Goal: Task Accomplishment & Management: Manage account settings

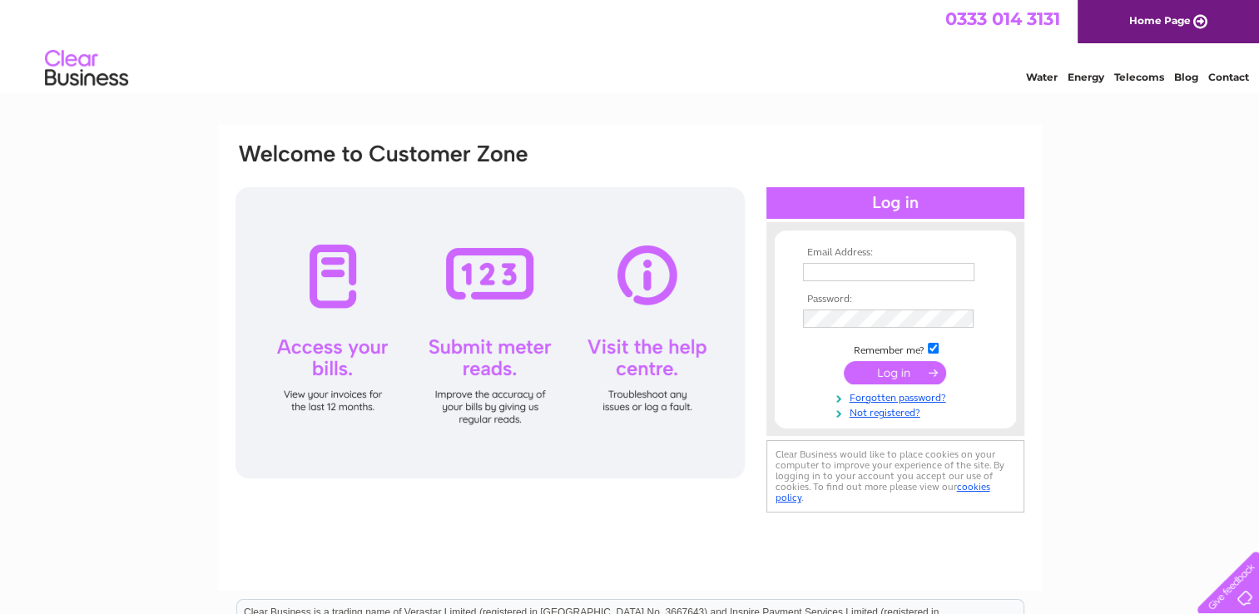
type input "se@outfitinternational.com"
drag, startPoint x: 819, startPoint y: 308, endPoint x: 1054, endPoint y: 350, distance: 238.4
click at [1054, 350] on div "Email Address: se@outfitinternational.com Password:" at bounding box center [629, 500] width 1259 height 751
drag, startPoint x: 885, startPoint y: 331, endPoint x: 757, endPoint y: 70, distance: 291.1
click at [757, 70] on div "Water Energy Telecoms Blog Contact" at bounding box center [629, 70] width 1259 height 54
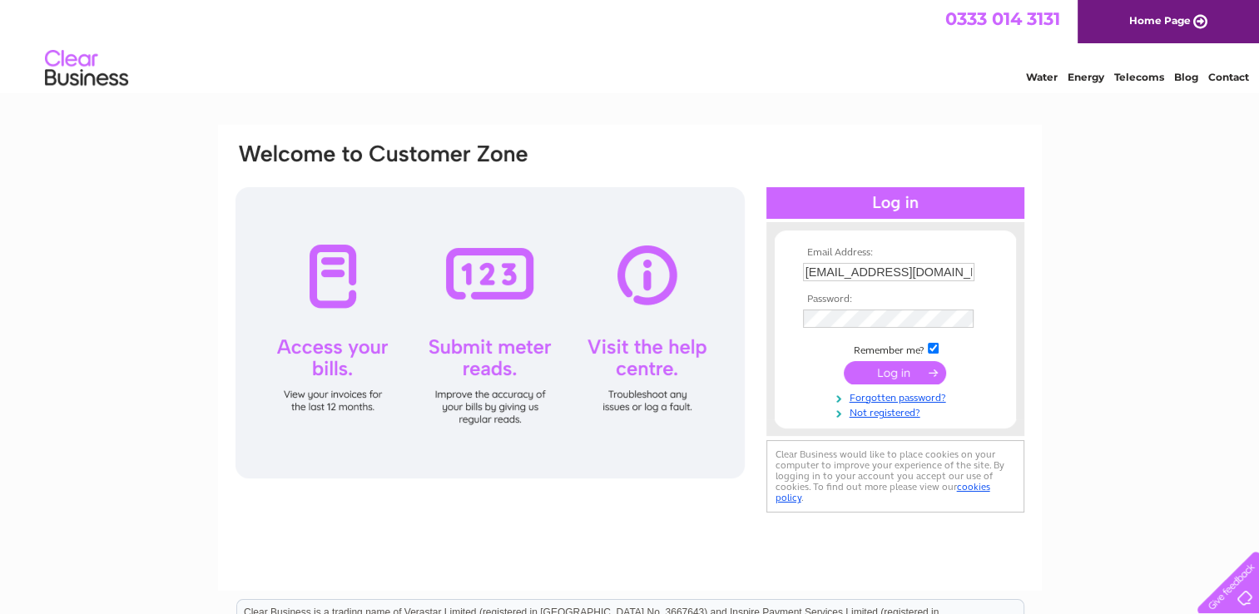
click at [901, 371] on input "submit" at bounding box center [895, 372] width 102 height 23
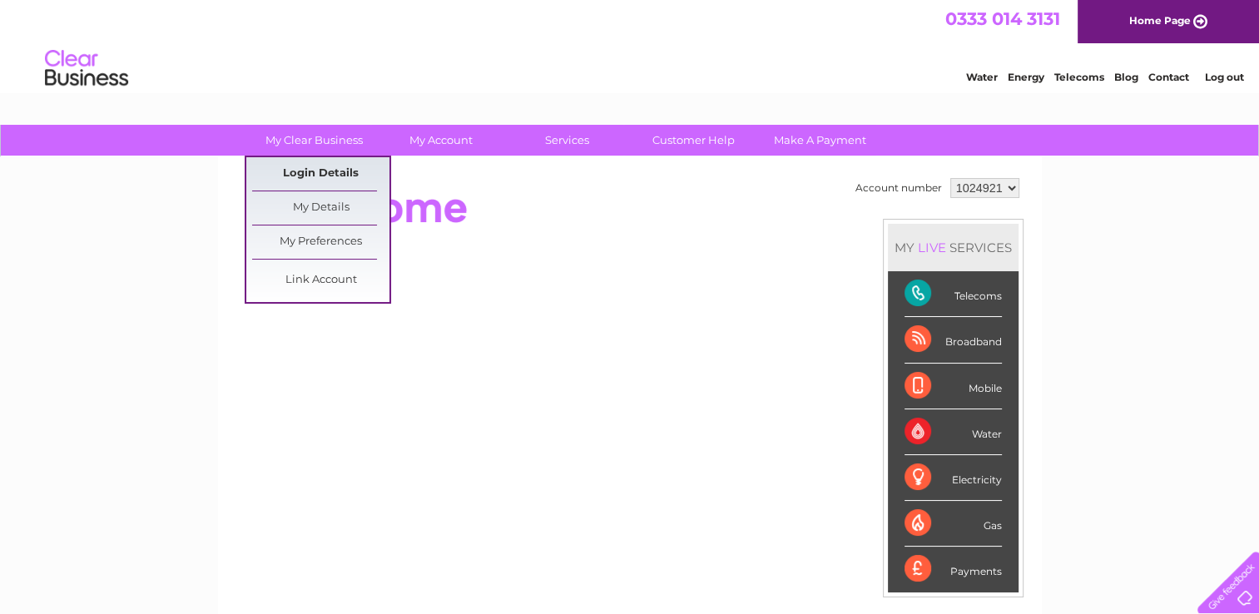
click at [298, 174] on link "Login Details" at bounding box center [320, 173] width 137 height 33
click at [329, 201] on link "My Details" at bounding box center [320, 207] width 137 height 33
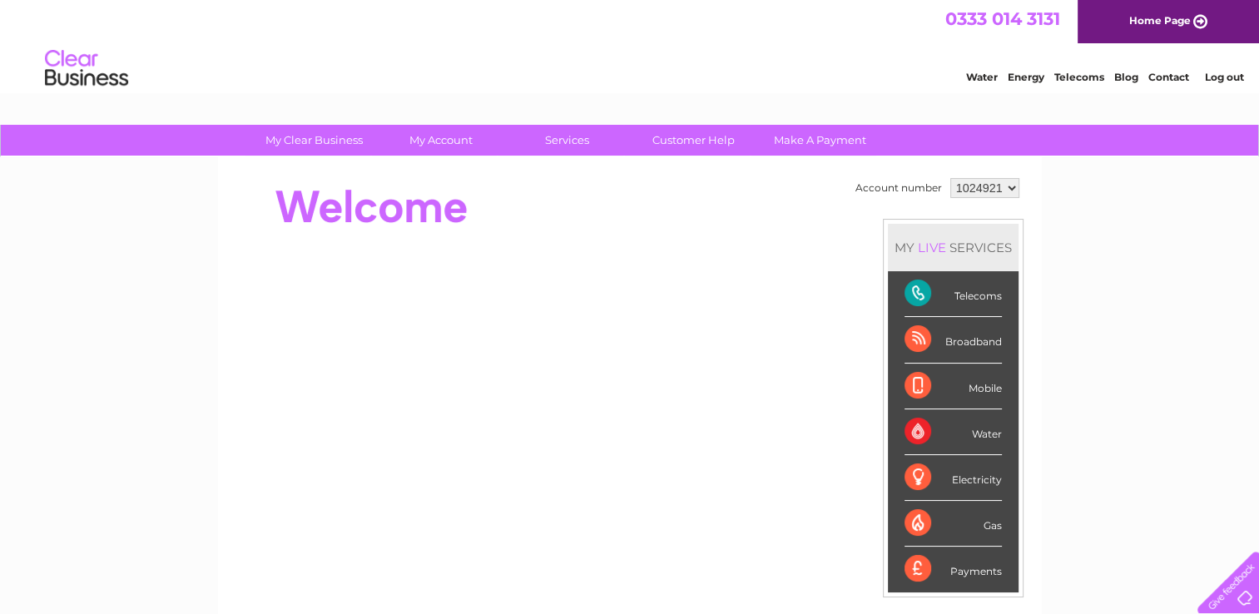
click at [1223, 78] on link "Log out" at bounding box center [1223, 77] width 39 height 12
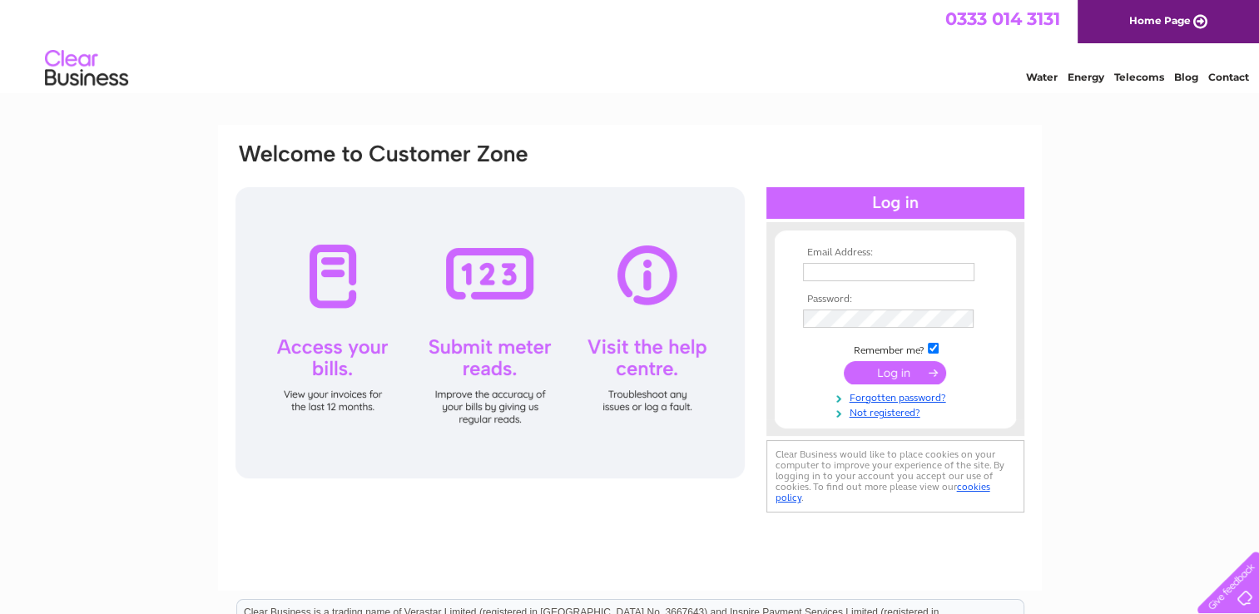
type input "[EMAIL_ADDRESS][DOMAIN_NAME]"
click at [979, 320] on td at bounding box center [895, 318] width 193 height 27
click at [844, 362] on input "submit" at bounding box center [895, 373] width 102 height 23
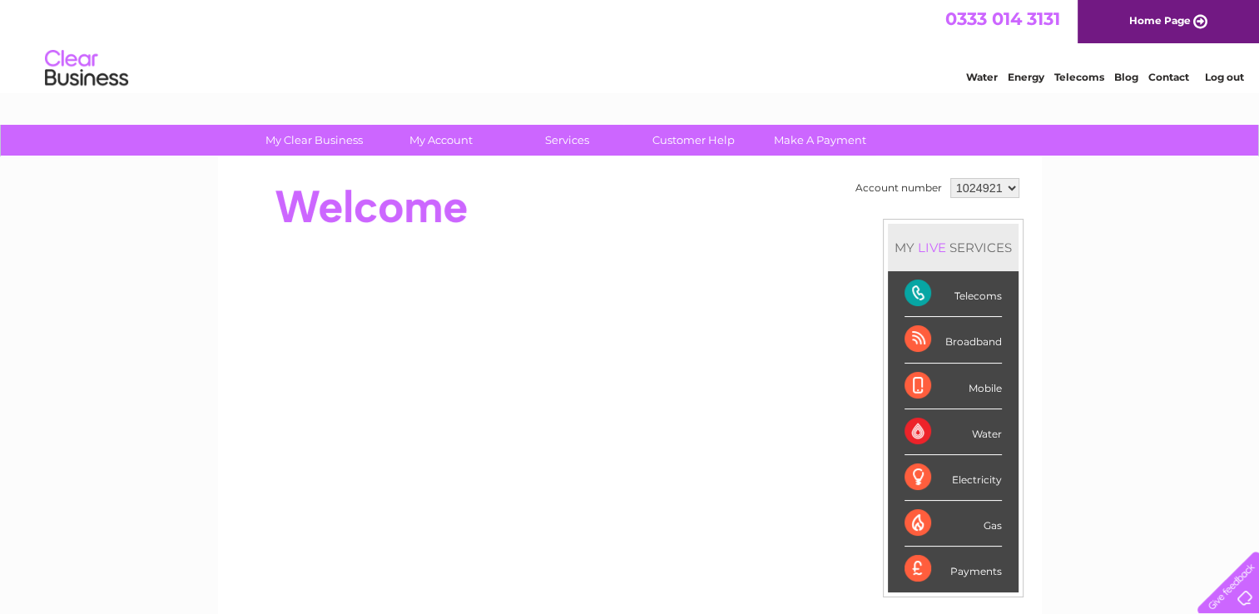
click at [1222, 77] on link "Log out" at bounding box center [1223, 77] width 39 height 12
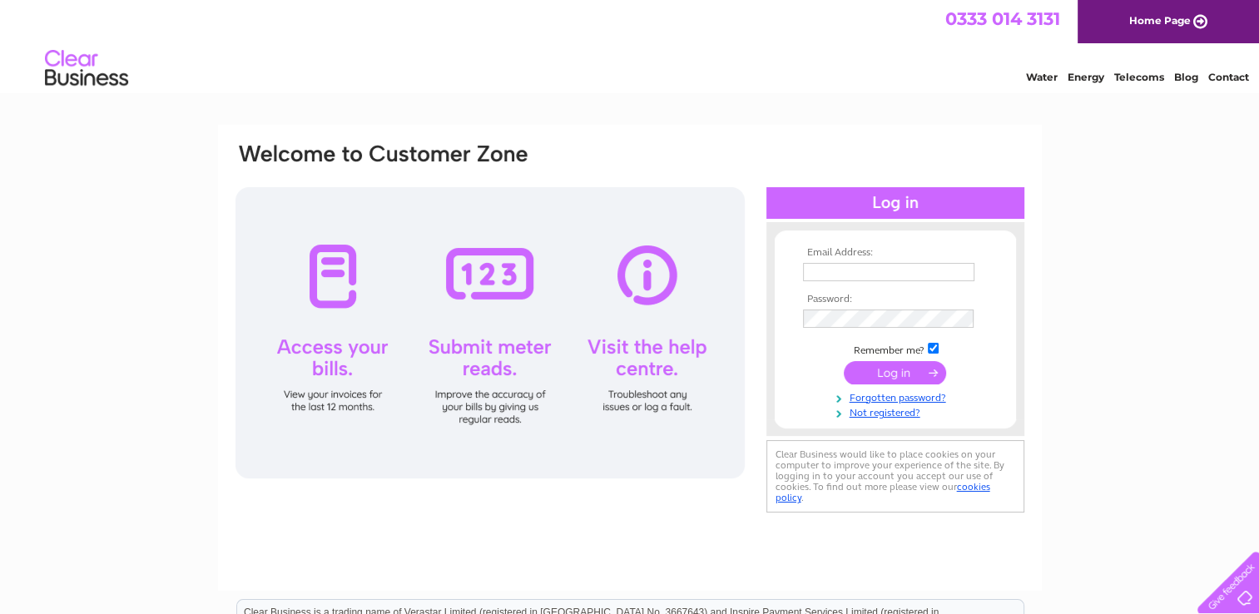
type input "se@outfitinternational.com"
click at [675, 287] on div "Email Address: se@outfitinternational.com Password:" at bounding box center [630, 329] width 792 height 377
click at [880, 368] on input "submit" at bounding box center [895, 372] width 102 height 23
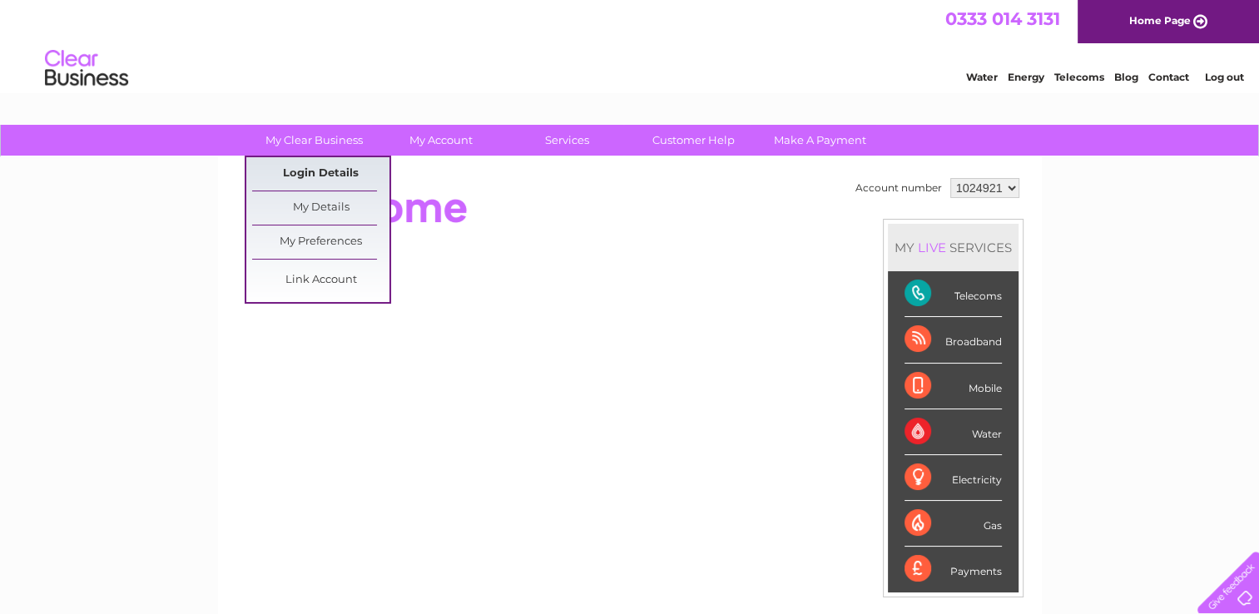
click at [303, 165] on link "Login Details" at bounding box center [320, 173] width 137 height 33
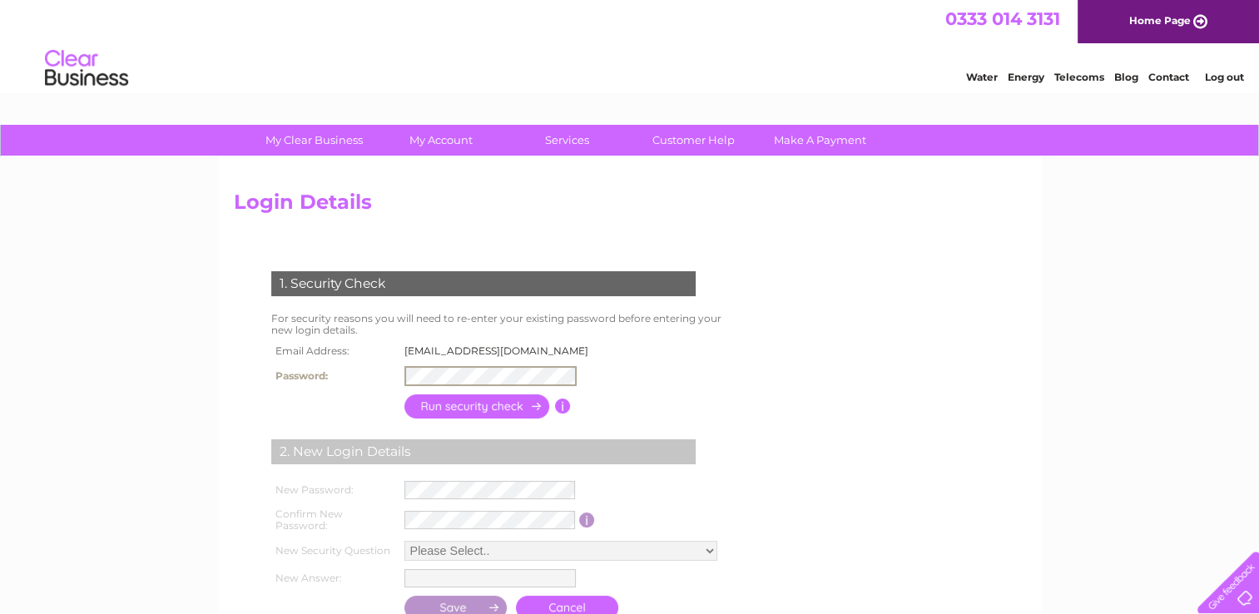
scroll to position [0, 1352]
click at [325, 368] on tr "Password:" at bounding box center [434, 376] width 335 height 28
click at [353, 394] on div "1. Security Check For security reasons you will need to re-enter your existing …" at bounding box center [487, 439] width 506 height 369
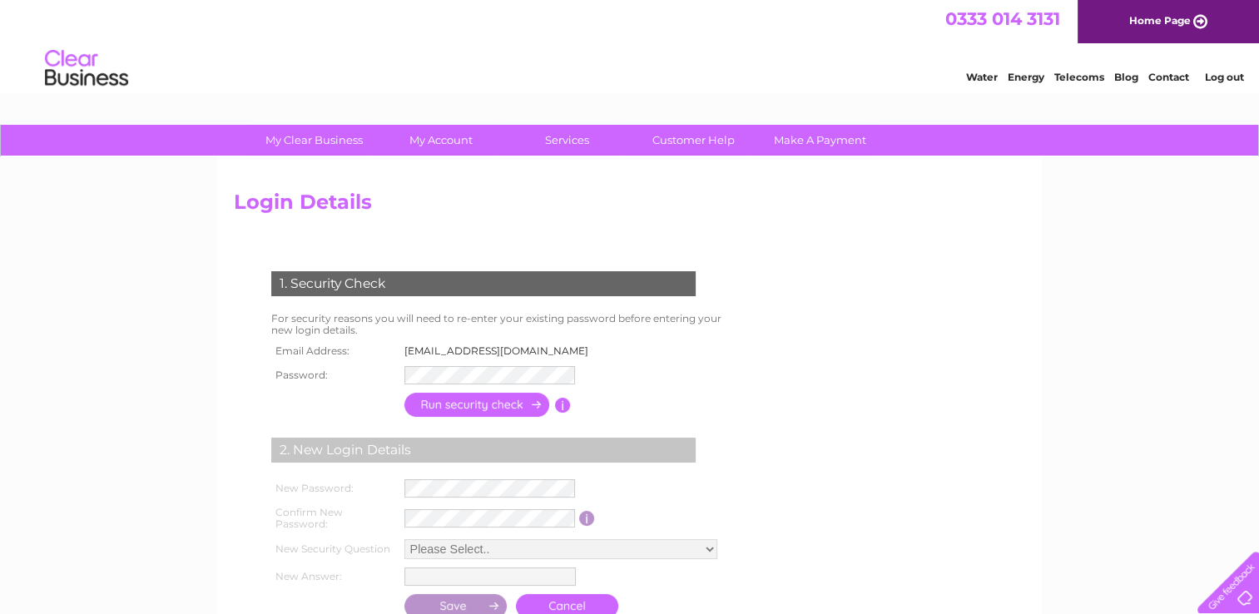
click at [470, 408] on input "button" at bounding box center [477, 405] width 146 height 24
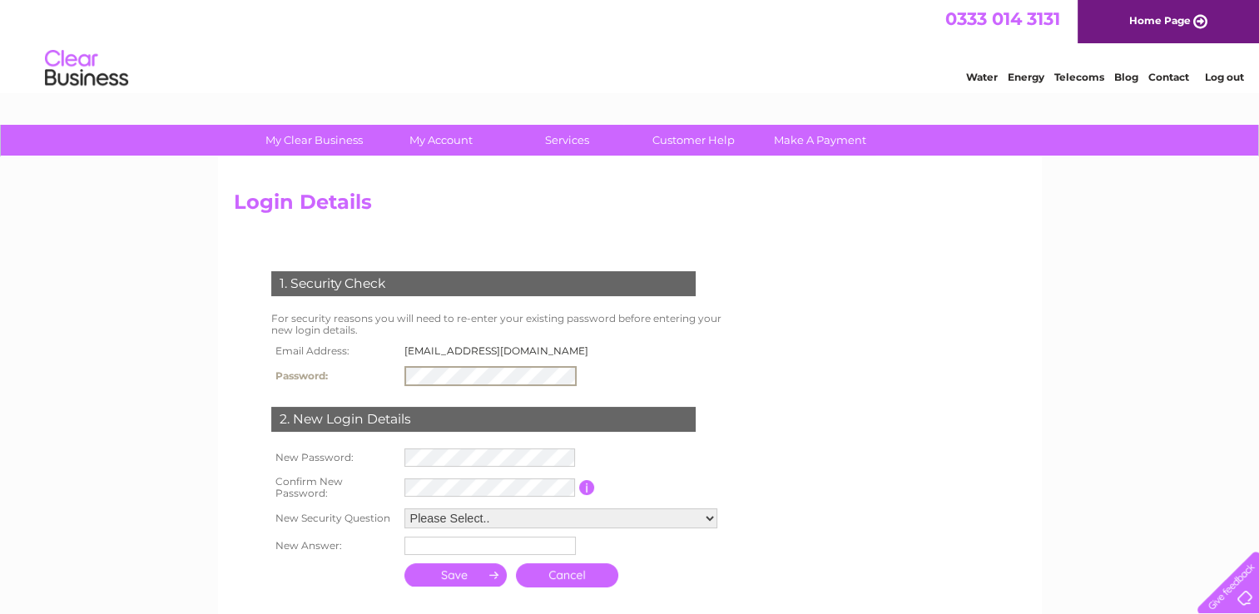
click at [404, 563] on input "submit" at bounding box center [455, 574] width 103 height 23
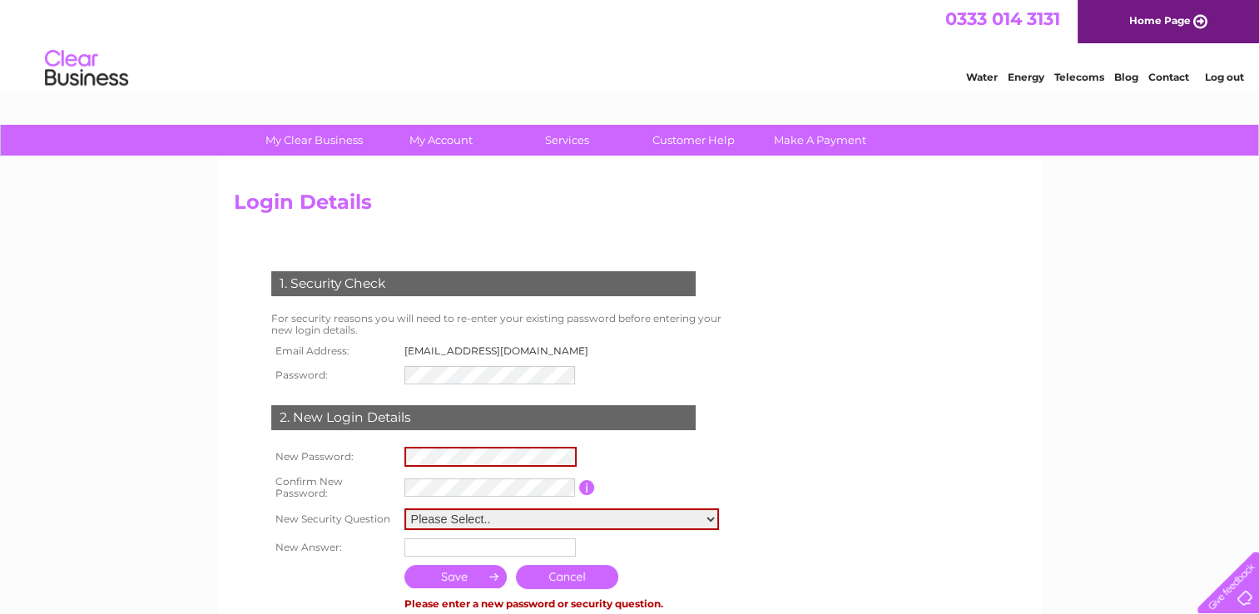
click at [427, 456] on td at bounding box center [564, 457] width 329 height 28
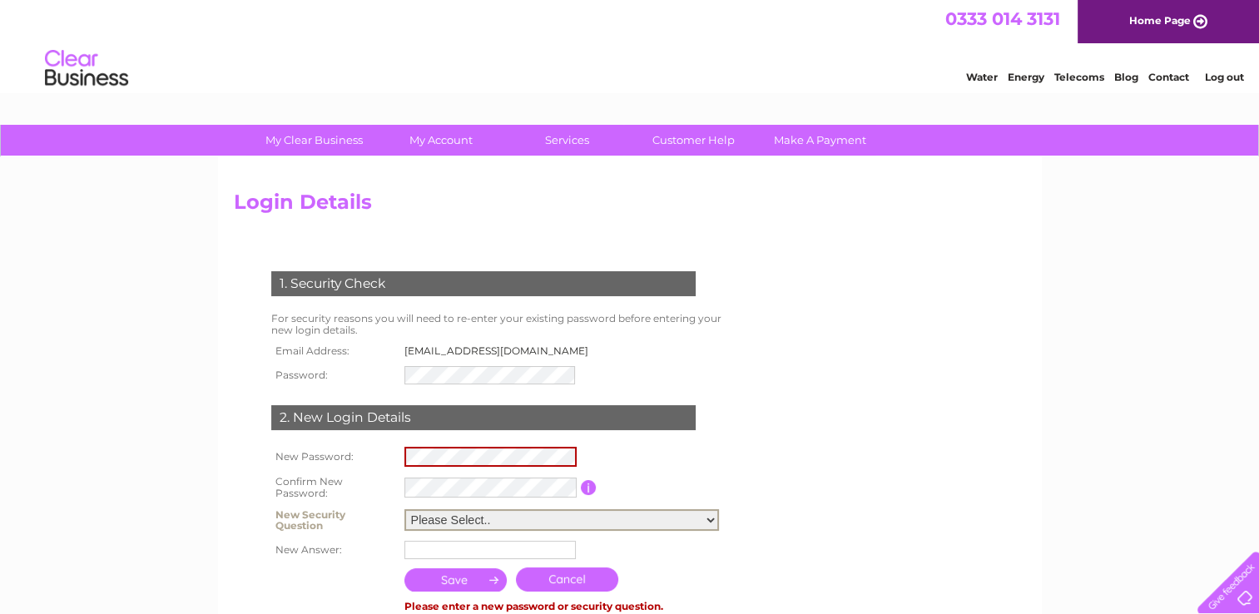
click at [415, 516] on select "Please Select.. In what town or city was your first job? In what town or city d…" at bounding box center [561, 520] width 315 height 22
select select "5"
click at [404, 509] on select "Please Select.. In what town or city was your first job? In what town or city d…" at bounding box center [561, 520] width 315 height 22
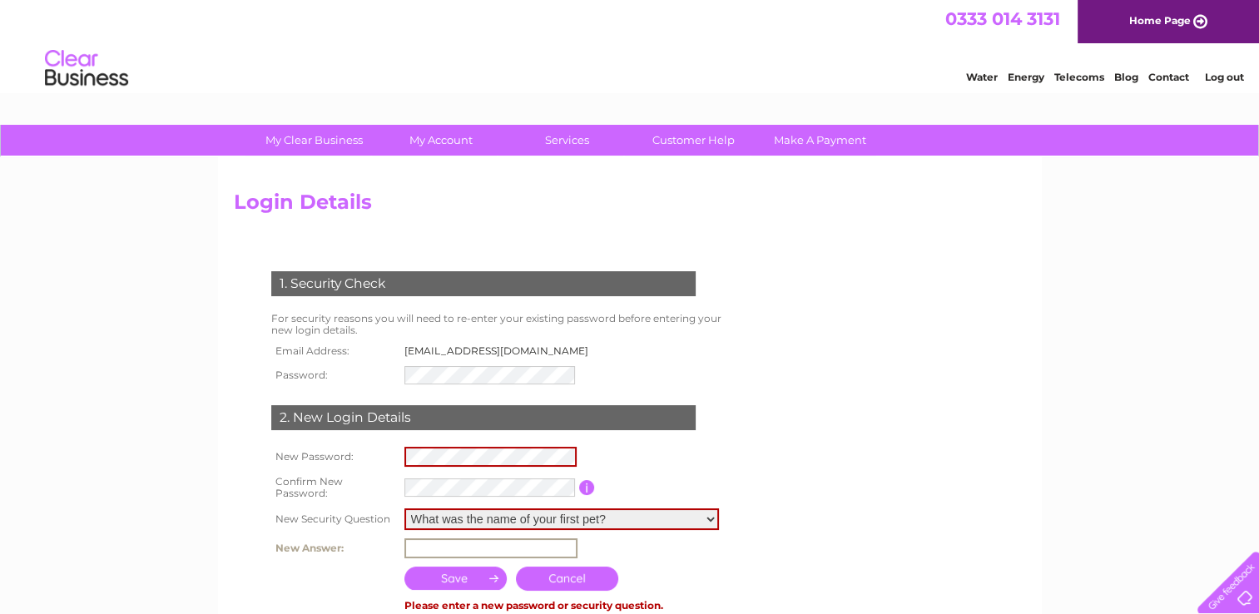
click at [424, 545] on input "text" at bounding box center [490, 548] width 173 height 20
type input "posy"
click at [441, 575] on input "submit" at bounding box center [455, 576] width 103 height 23
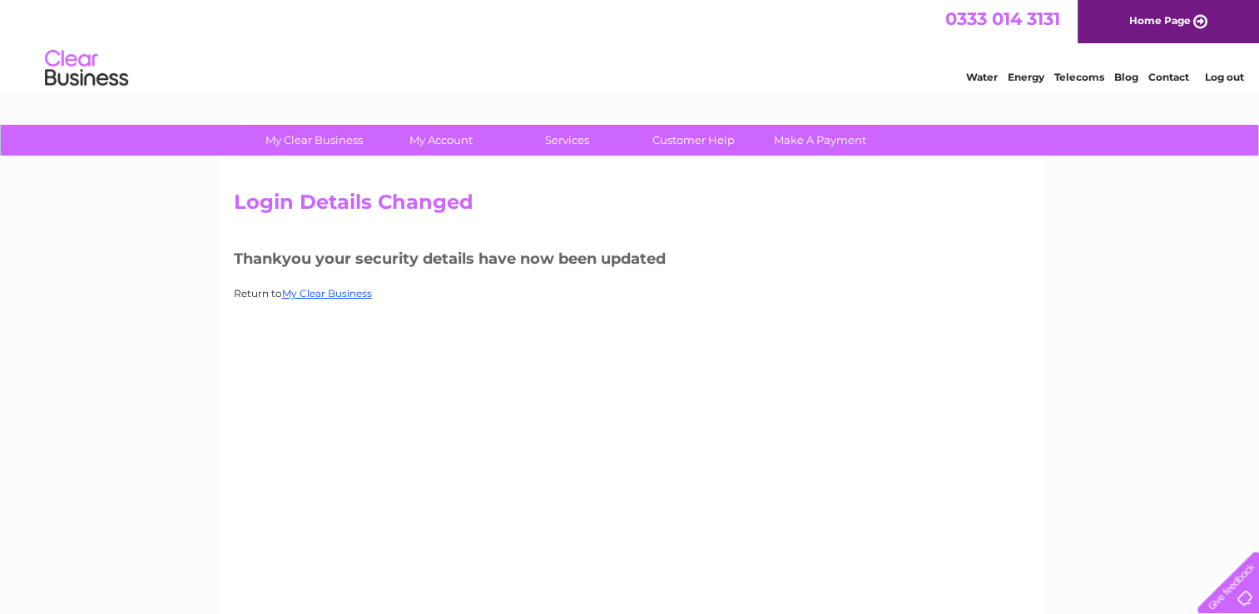
drag, startPoint x: 0, startPoint y: 0, endPoint x: 441, endPoint y: 575, distance: 724.8
click at [441, 575] on div "Login Details Changed Thankyou your security details have now been updated Retu…" at bounding box center [630, 390] width 824 height 466
